Goal: Information Seeking & Learning: Check status

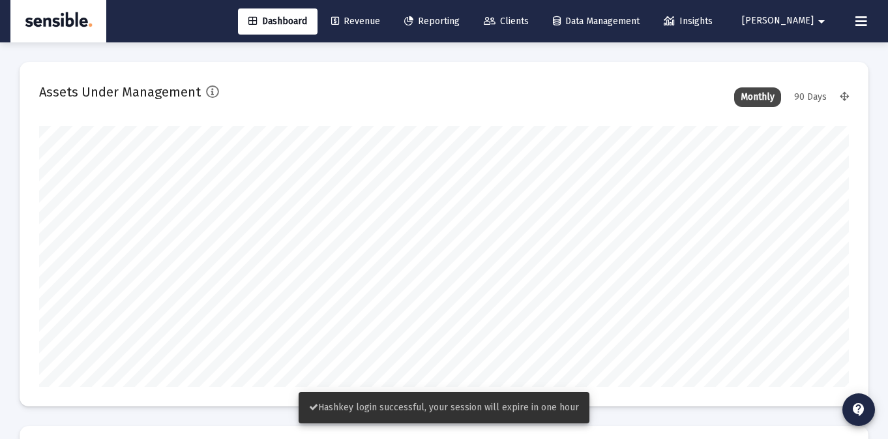
scroll to position [261, 810]
type input "[DATE]"
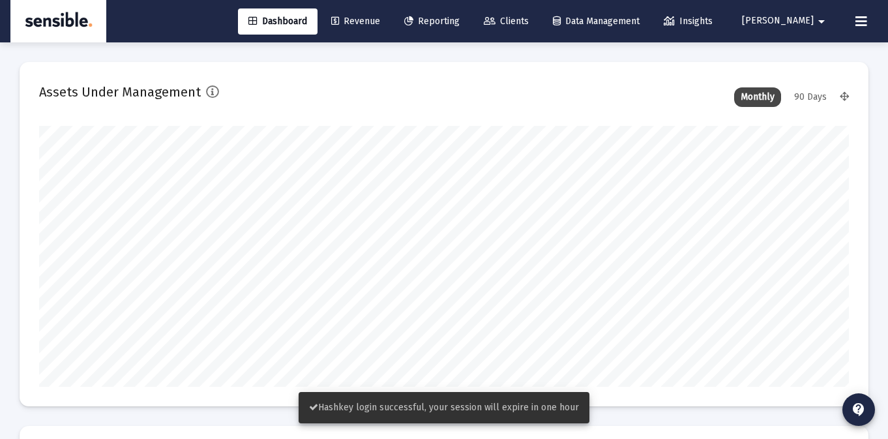
click at [450, 18] on span "Reporting" at bounding box center [431, 21] width 55 height 11
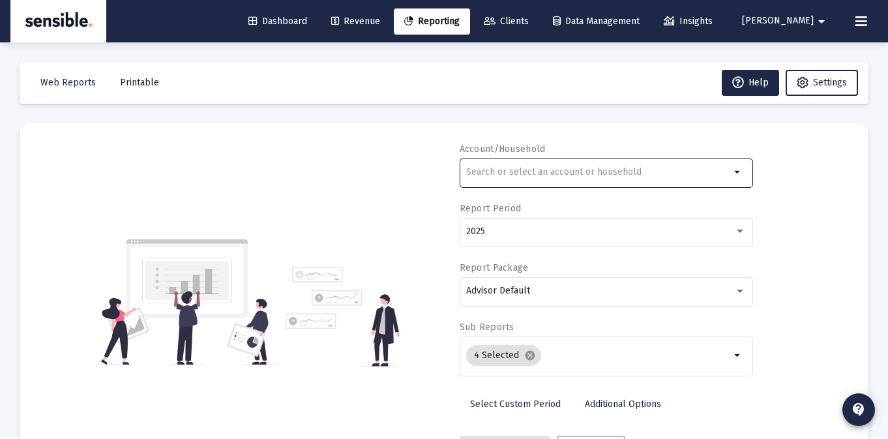
click at [650, 179] on div at bounding box center [598, 172] width 264 height 32
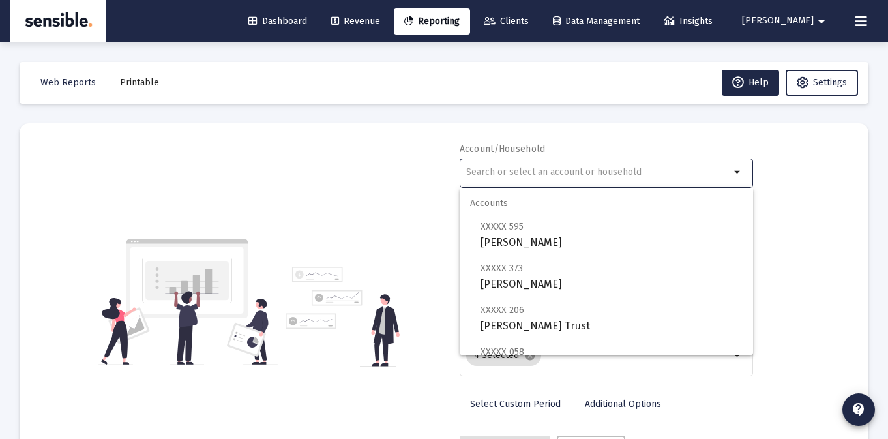
paste input "[URL][DOMAIN_NAME]"
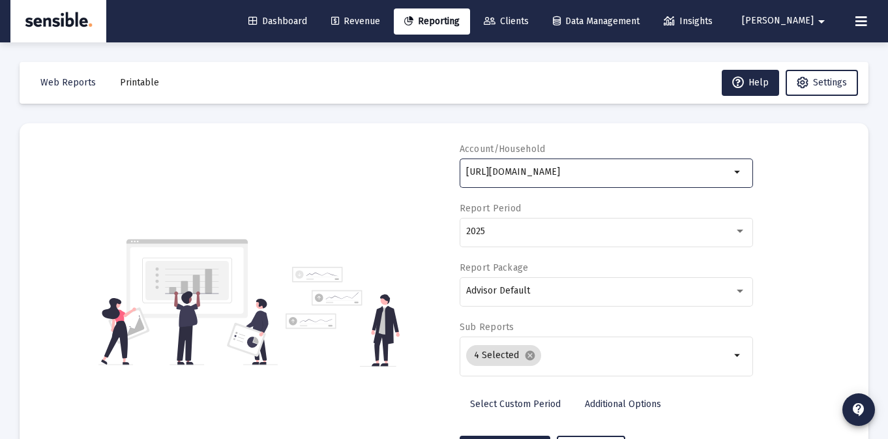
click at [650, 179] on div "[URL][DOMAIN_NAME]" at bounding box center [598, 172] width 264 height 32
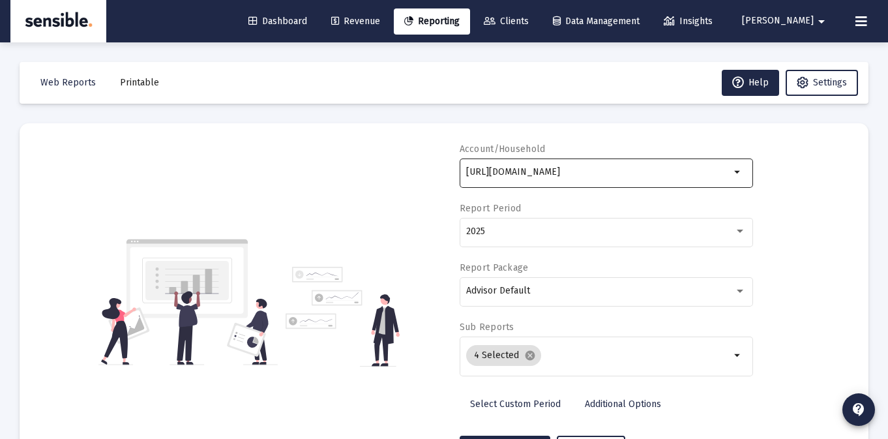
scroll to position [0, 0]
click at [650, 179] on div "[URL][DOMAIN_NAME]" at bounding box center [598, 172] width 264 height 32
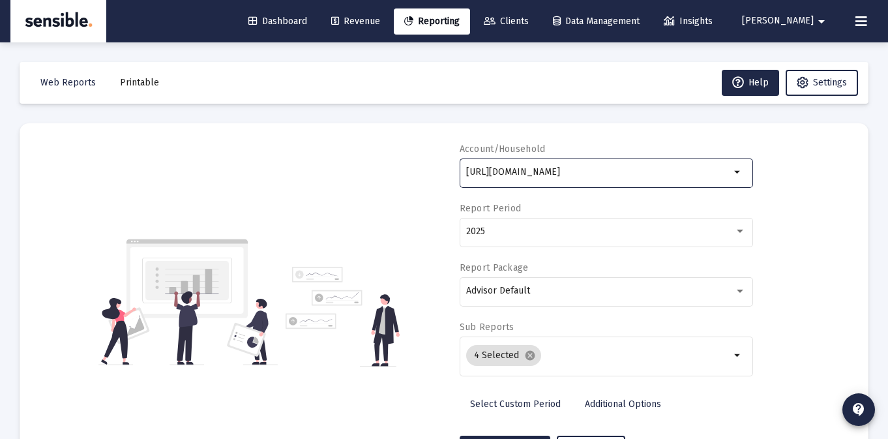
scroll to position [0, 460]
click at [640, 173] on input "[URL][DOMAIN_NAME]" at bounding box center [598, 172] width 264 height 10
type input "[URL][DOMAIN_NAME]"
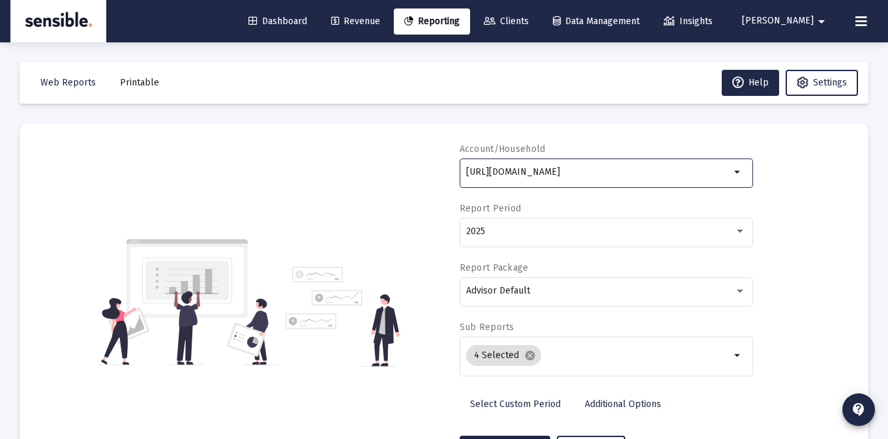
drag, startPoint x: 694, startPoint y: 172, endPoint x: 434, endPoint y: 173, distance: 260.3
click at [434, 173] on div "Account/Household [URL][DOMAIN_NAME] arrow_drop_down Report Period 2025 Report …" at bounding box center [444, 302] width 810 height 319
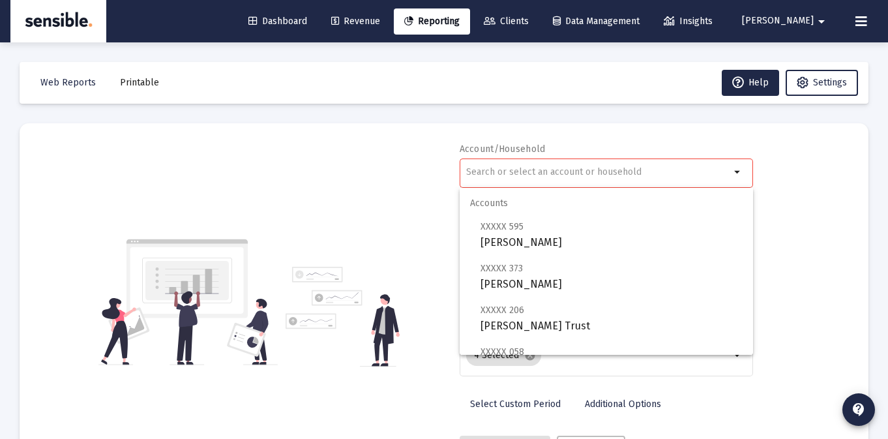
click at [576, 170] on input "text" at bounding box center [598, 172] width 264 height 10
paste input "33829663"
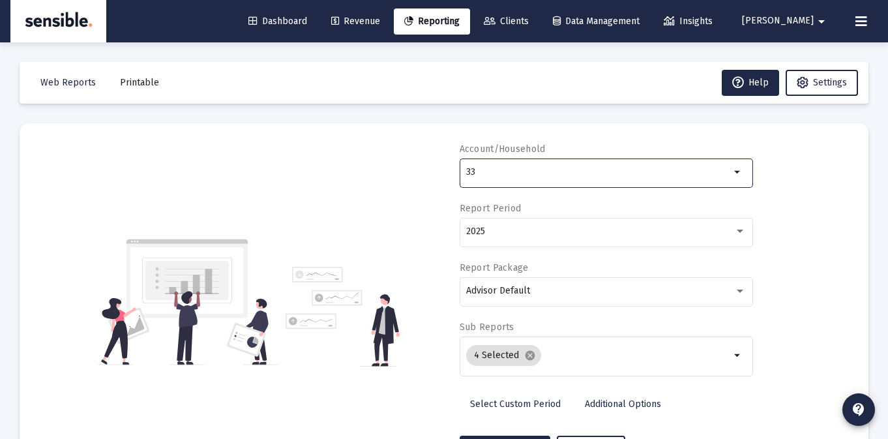
type input "3"
type input "5"
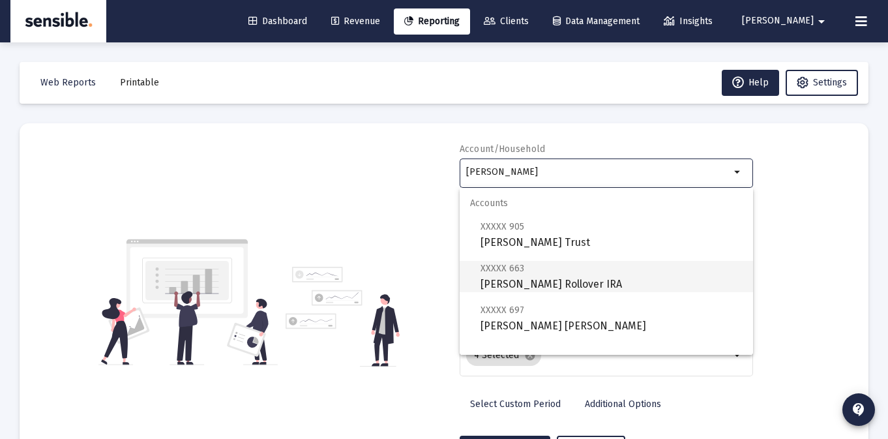
click at [549, 280] on span "XXXXX 663 [PERSON_NAME] Rollover IRA" at bounding box center [612, 276] width 262 height 32
type input "[PERSON_NAME] Rollover IRA"
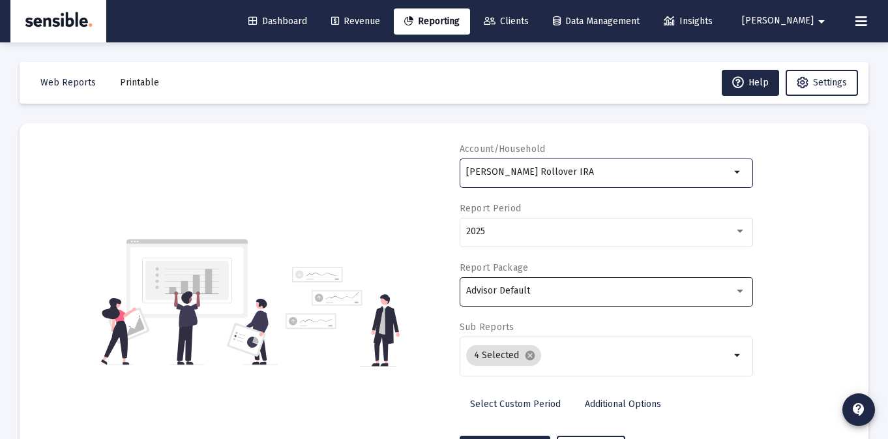
scroll to position [61, 0]
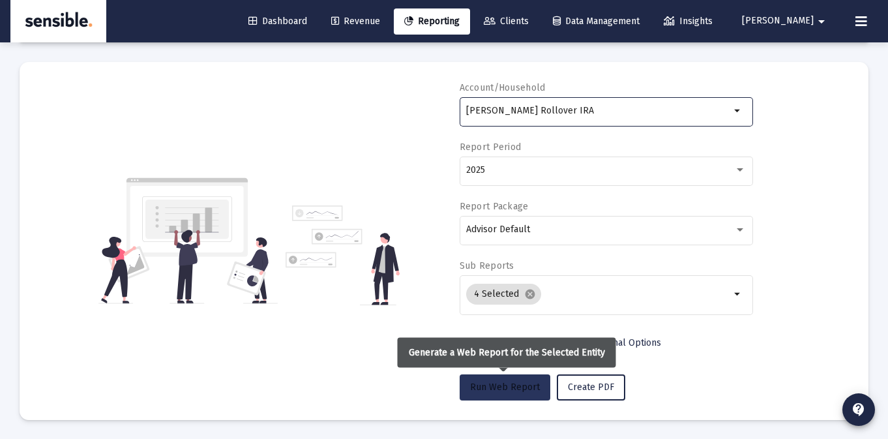
click at [496, 374] on button "Run Web Report" at bounding box center [505, 387] width 91 height 26
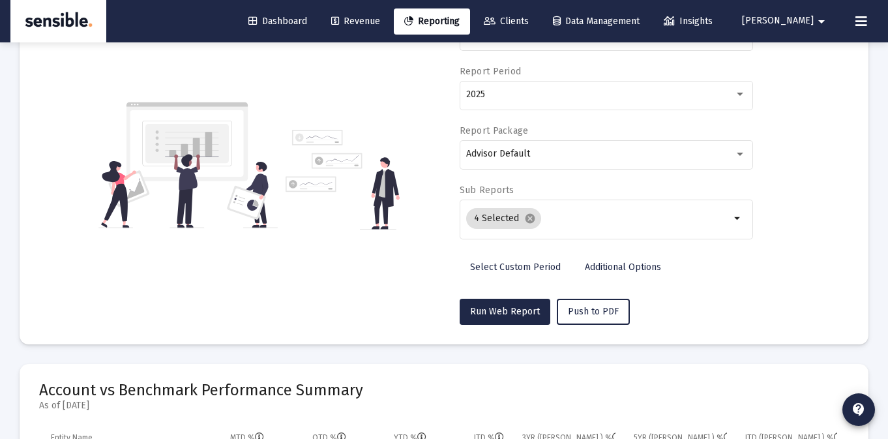
scroll to position [138, 0]
click at [537, 27] on link "Clients" at bounding box center [507, 21] width 66 height 26
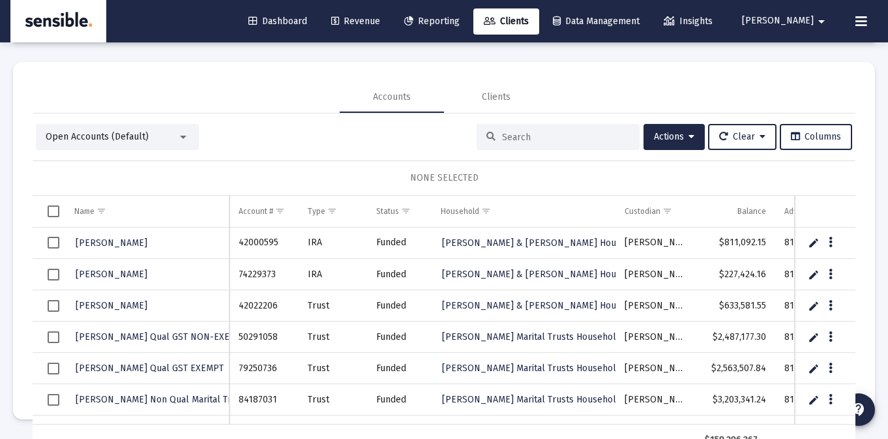
click at [460, 25] on span "Reporting" at bounding box center [431, 21] width 55 height 11
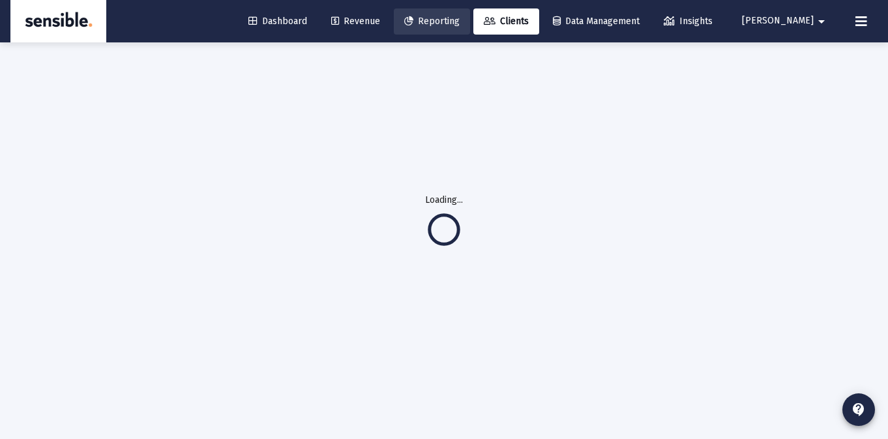
scroll to position [61, 0]
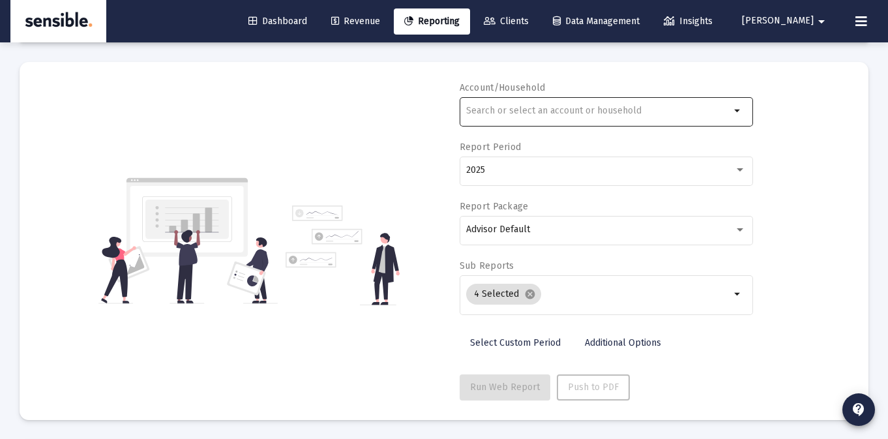
click at [596, 108] on input "text" at bounding box center [598, 111] width 264 height 10
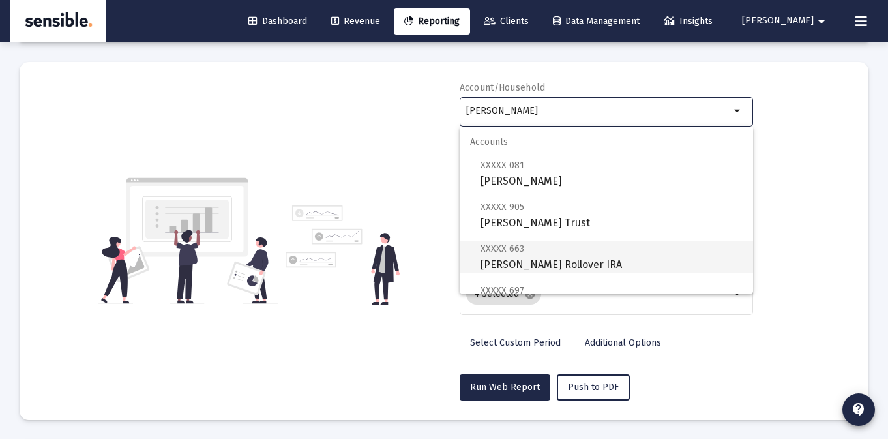
click at [617, 256] on span "XXXXX 663 [PERSON_NAME] Rollover IRA" at bounding box center [612, 257] width 262 height 32
type input "[PERSON_NAME] Rollover IRA"
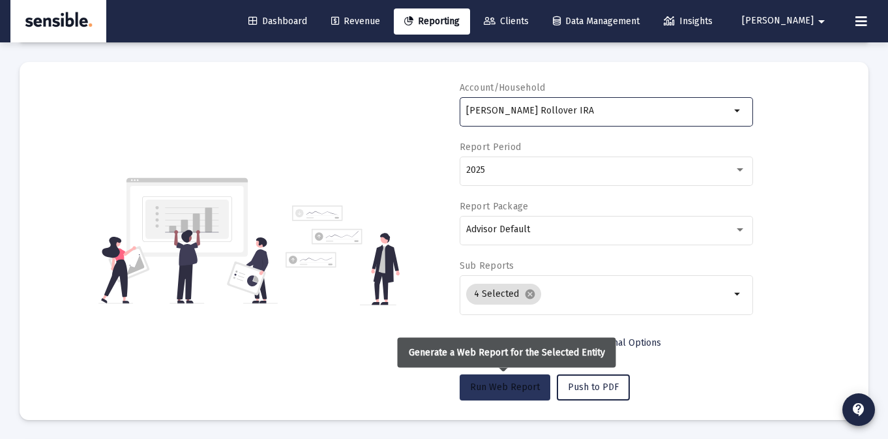
click at [494, 393] on button "Run Web Report" at bounding box center [505, 387] width 91 height 26
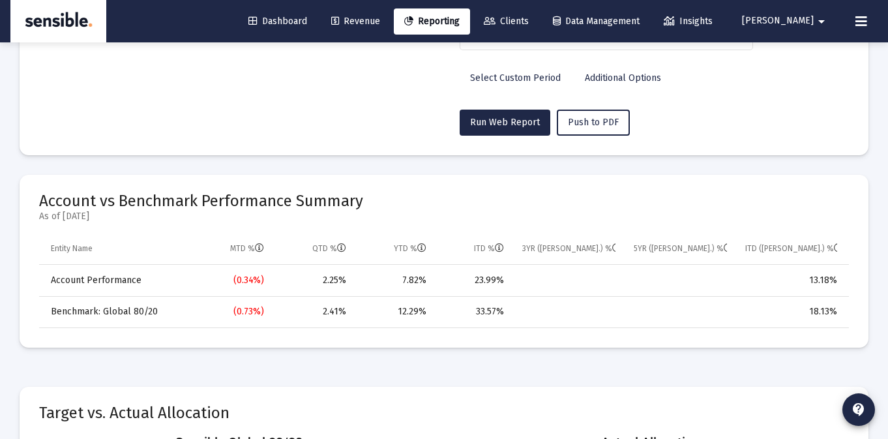
scroll to position [337, 0]
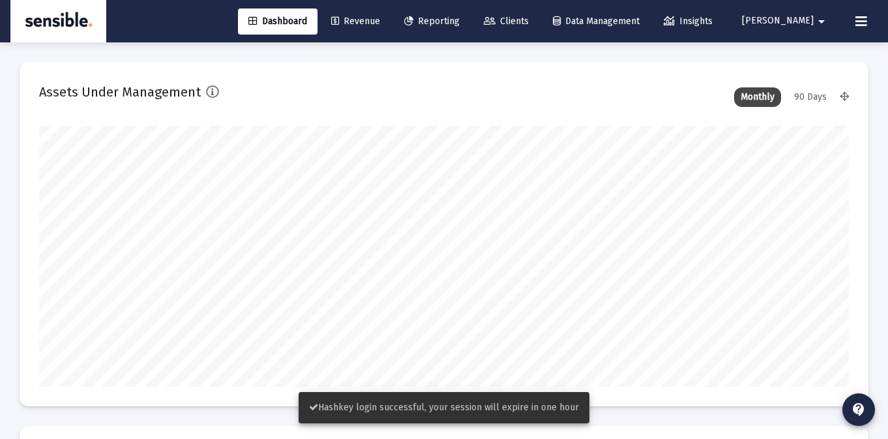
type input "[DATE]"
click at [539, 31] on link "Clients" at bounding box center [507, 21] width 66 height 26
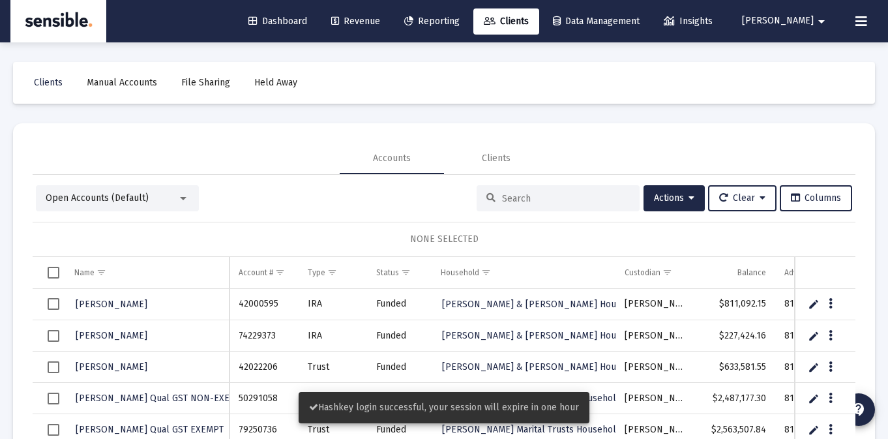
click at [380, 25] on span "Revenue" at bounding box center [355, 21] width 49 height 11
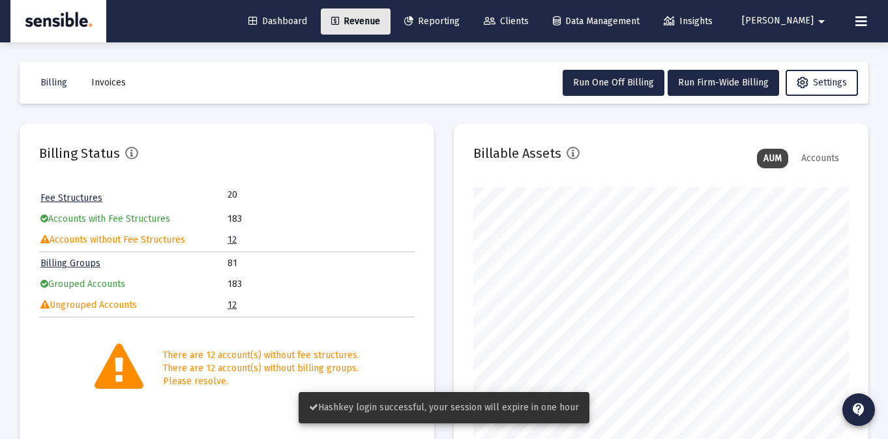
scroll to position [261, 376]
click at [460, 25] on span "Reporting" at bounding box center [431, 21] width 55 height 11
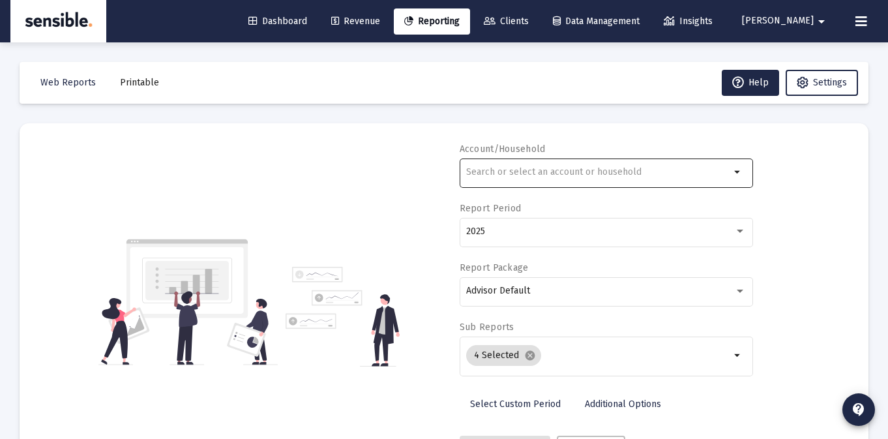
click at [590, 181] on div at bounding box center [598, 172] width 264 height 32
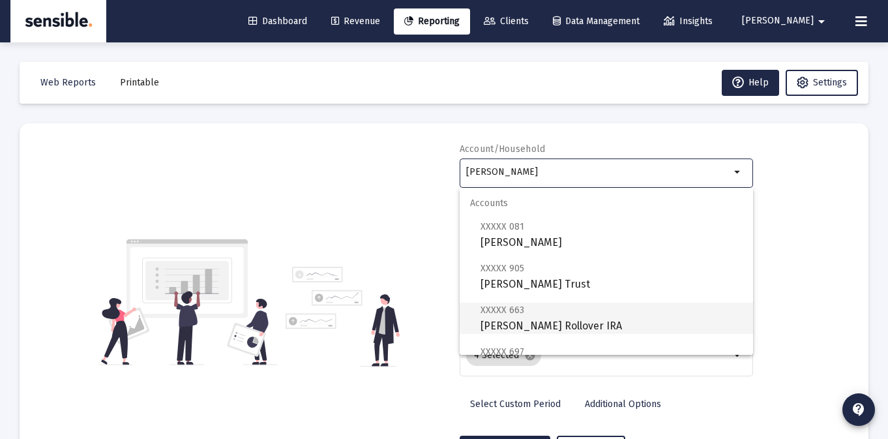
click at [609, 308] on span "XXXXX 663 [PERSON_NAME] Rollover IRA" at bounding box center [612, 318] width 262 height 32
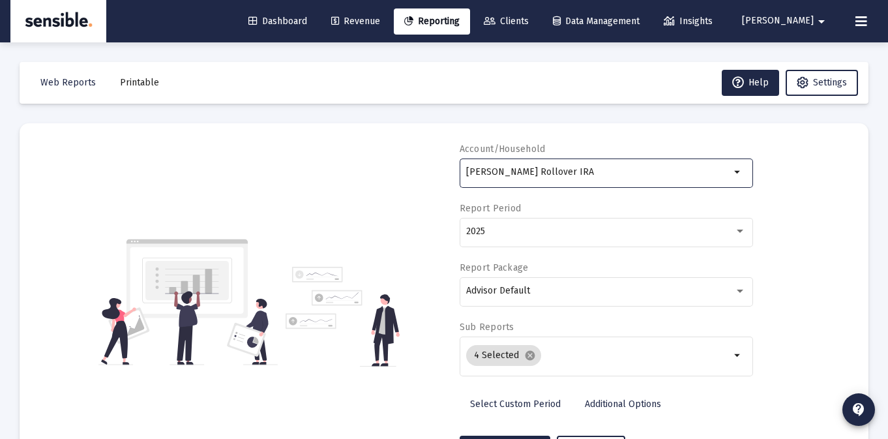
scroll to position [61, 0]
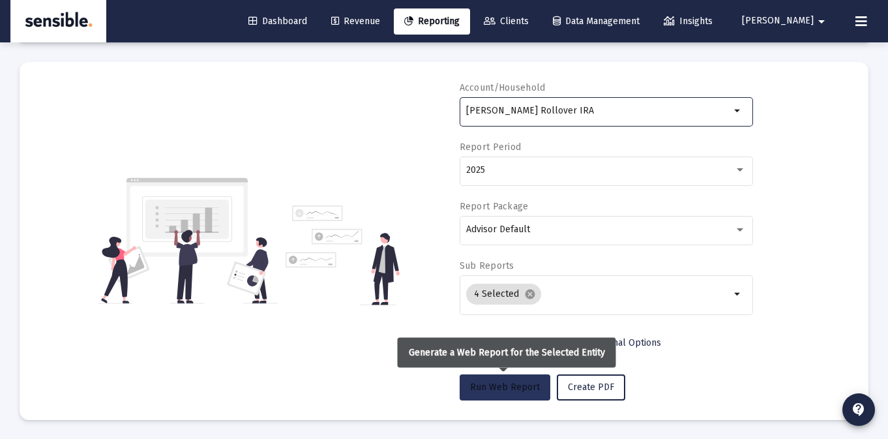
click at [524, 382] on span "Run Web Report" at bounding box center [505, 387] width 70 height 11
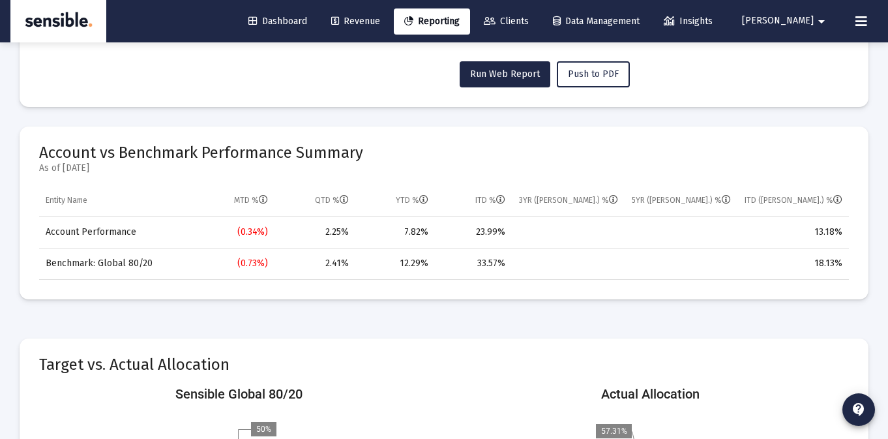
scroll to position [0, 0]
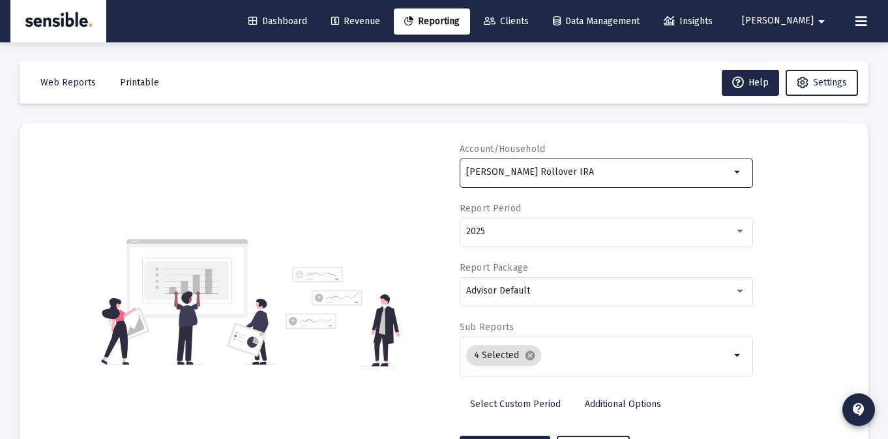
click at [731, 168] on mat-icon "arrow_drop_down" at bounding box center [739, 172] width 16 height 16
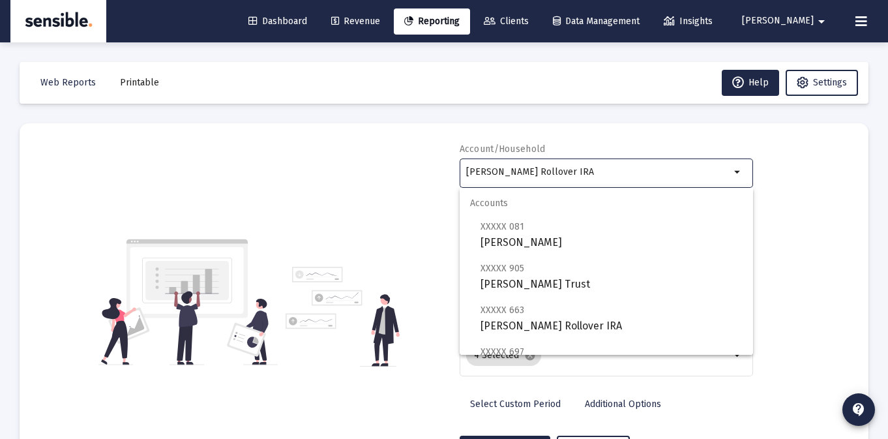
drag, startPoint x: 688, startPoint y: 171, endPoint x: 454, endPoint y: 171, distance: 233.5
click at [454, 171] on div "Account/Household Stephen Hughes Rollover IRA arrow_drop_down Report Period 202…" at bounding box center [444, 302] width 810 height 319
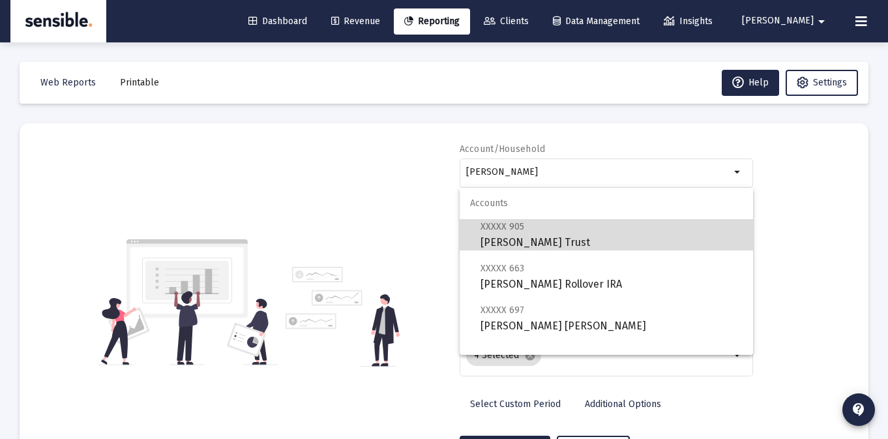
click at [596, 244] on span "XXXXX 905 Stephen Hughes Trust" at bounding box center [612, 235] width 262 height 32
type input "[PERSON_NAME] Trust"
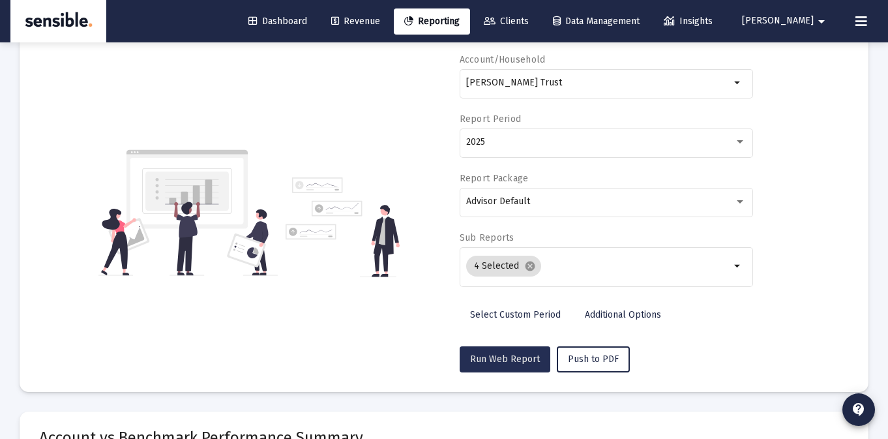
click at [520, 363] on span "Run Web Report" at bounding box center [505, 359] width 70 height 11
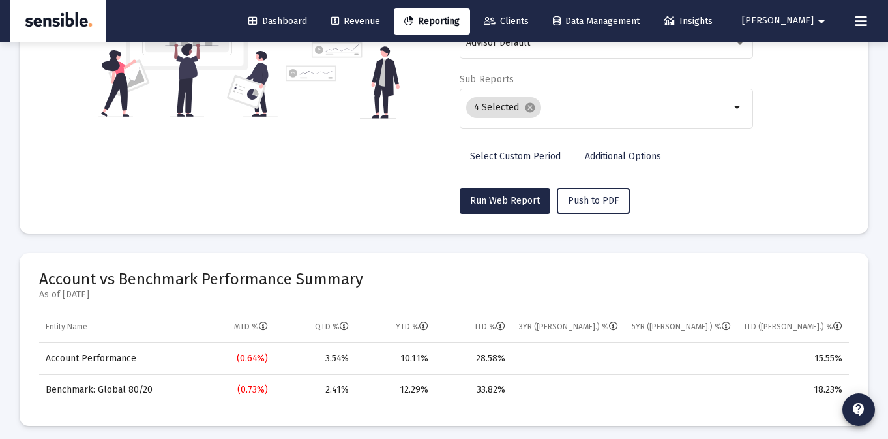
scroll to position [284, 0]
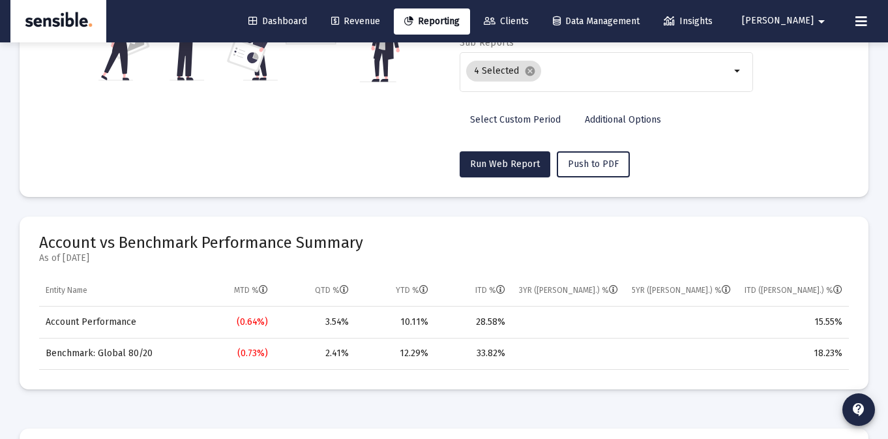
click at [446, 307] on td "28.58%" at bounding box center [473, 322] width 77 height 31
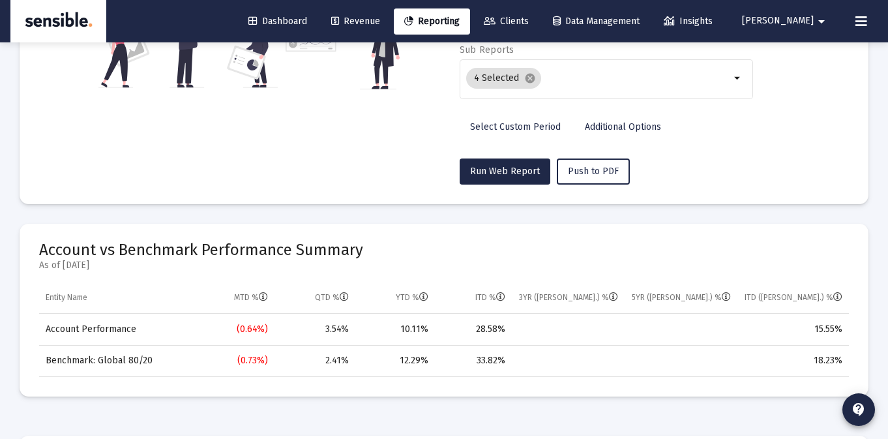
scroll to position [279, 0]
